Goal: Check status: Check status

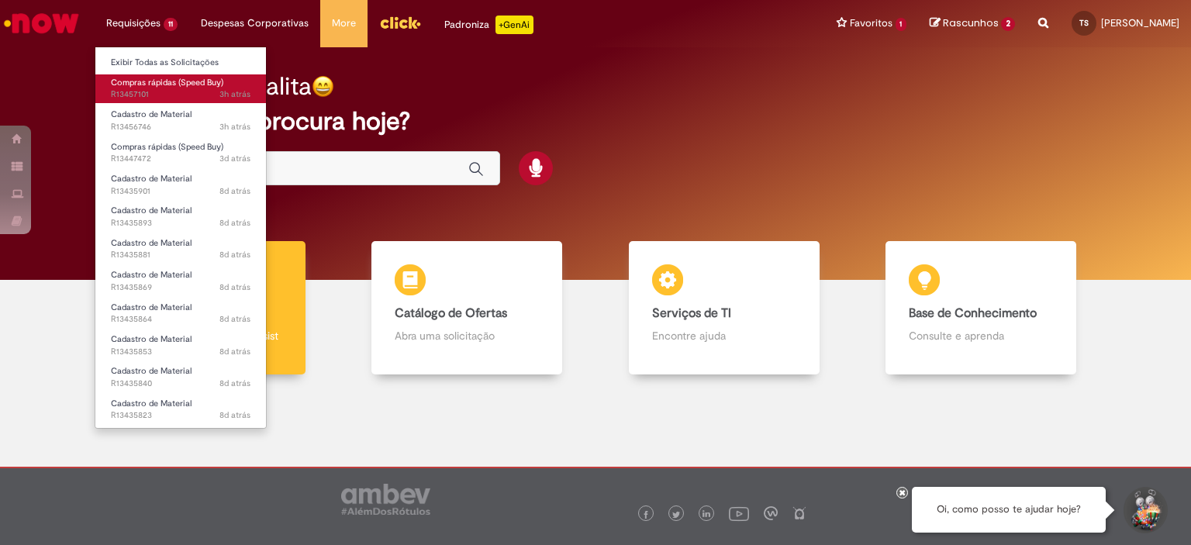
click at [171, 89] on span "3h atrás 3 horas atrás R13457101" at bounding box center [181, 94] width 140 height 12
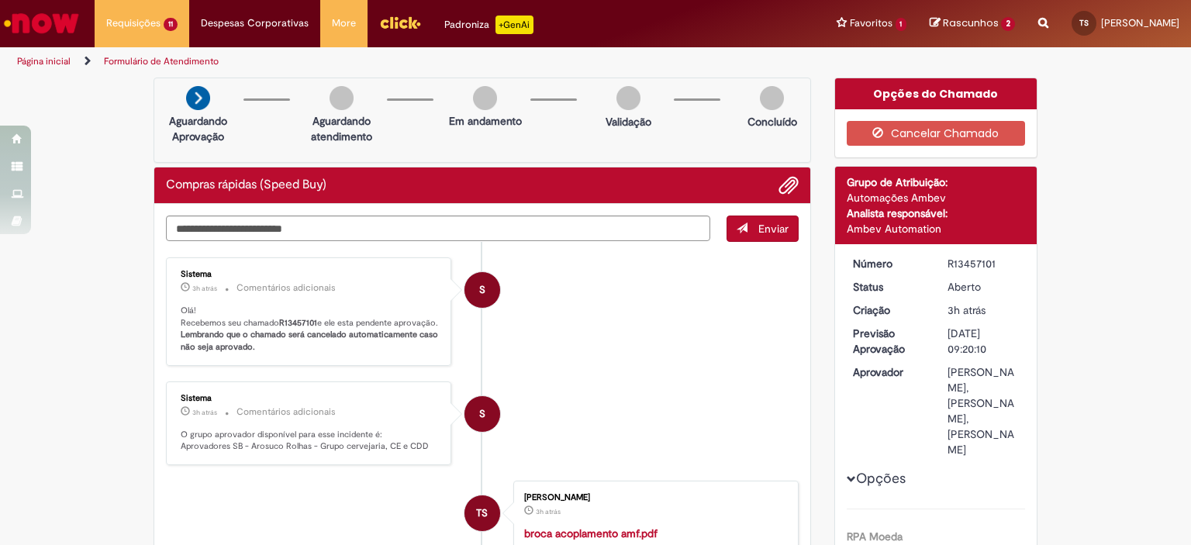
click at [288, 322] on b "R13457101" at bounding box center [298, 323] width 38 height 12
copy p "R13457101"
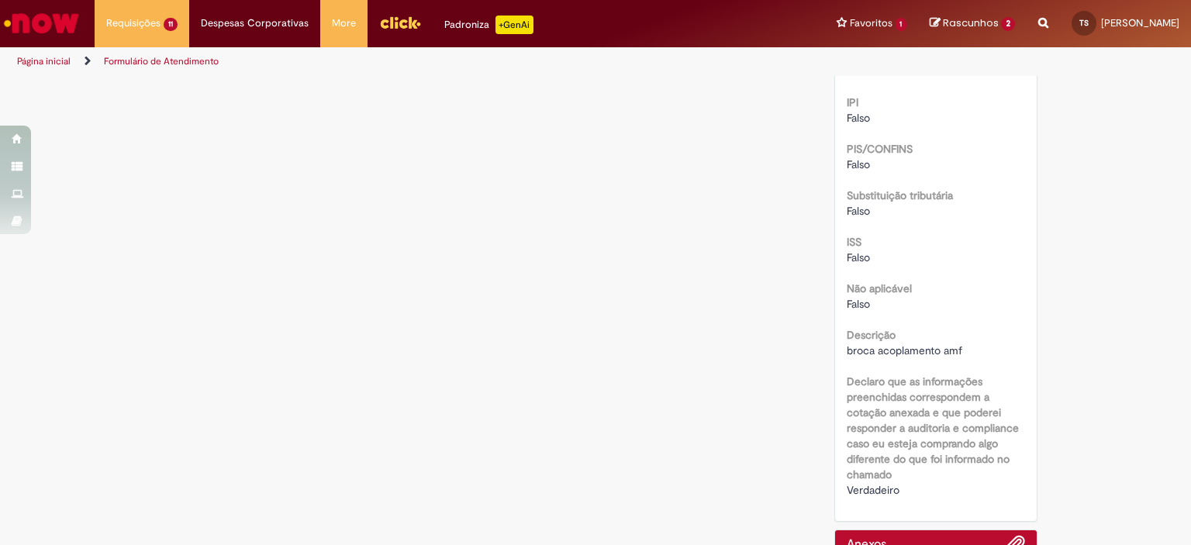
scroll to position [1705, 0]
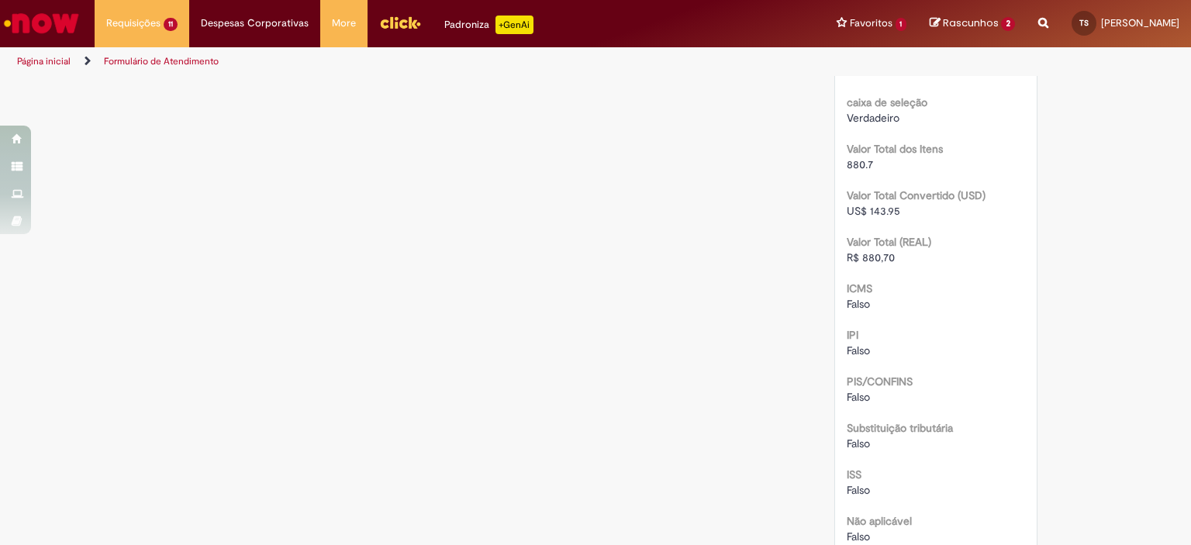
click at [852, 166] on span "880.7" at bounding box center [859, 164] width 26 height 14
copy span "880.7"
